Goal: Find specific page/section

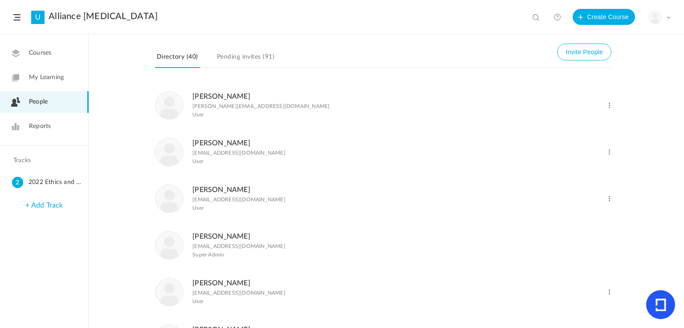
click at [39, 125] on span "Reports" at bounding box center [40, 126] width 22 height 9
click at [41, 129] on span "Reports" at bounding box center [40, 126] width 22 height 9
click at [41, 130] on span "Reports" at bounding box center [40, 126] width 22 height 9
